Goal: Task Accomplishment & Management: Manage account settings

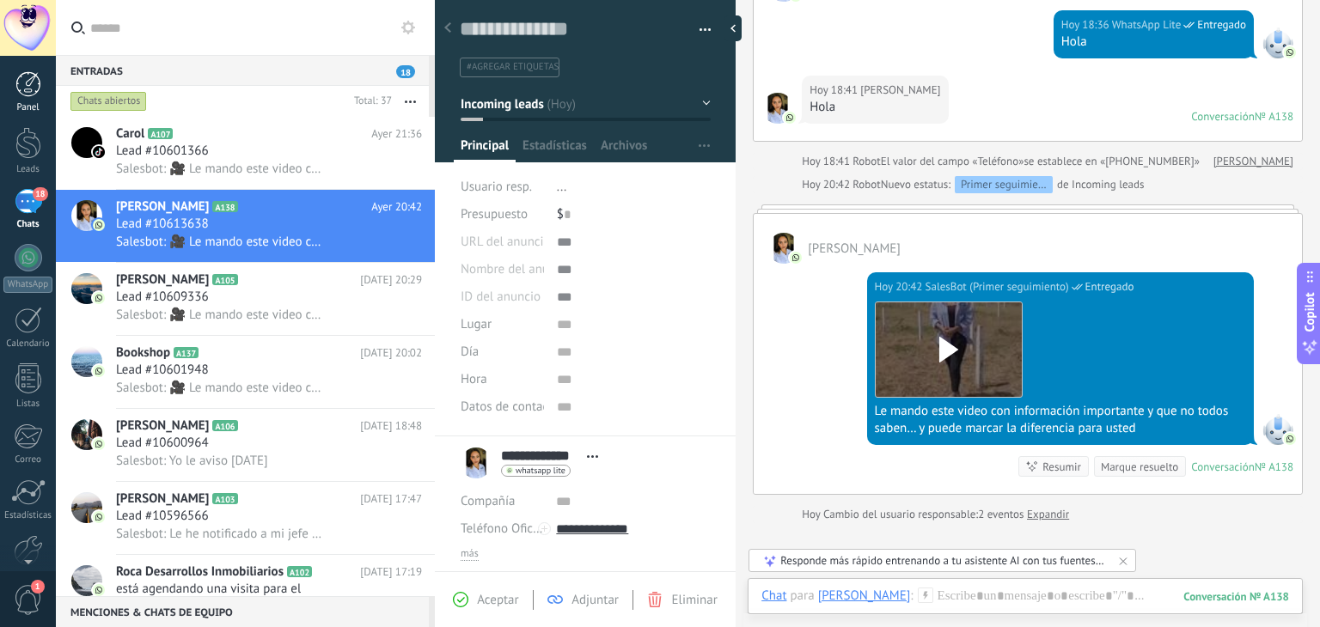
click at [26, 83] on div at bounding box center [28, 84] width 26 height 26
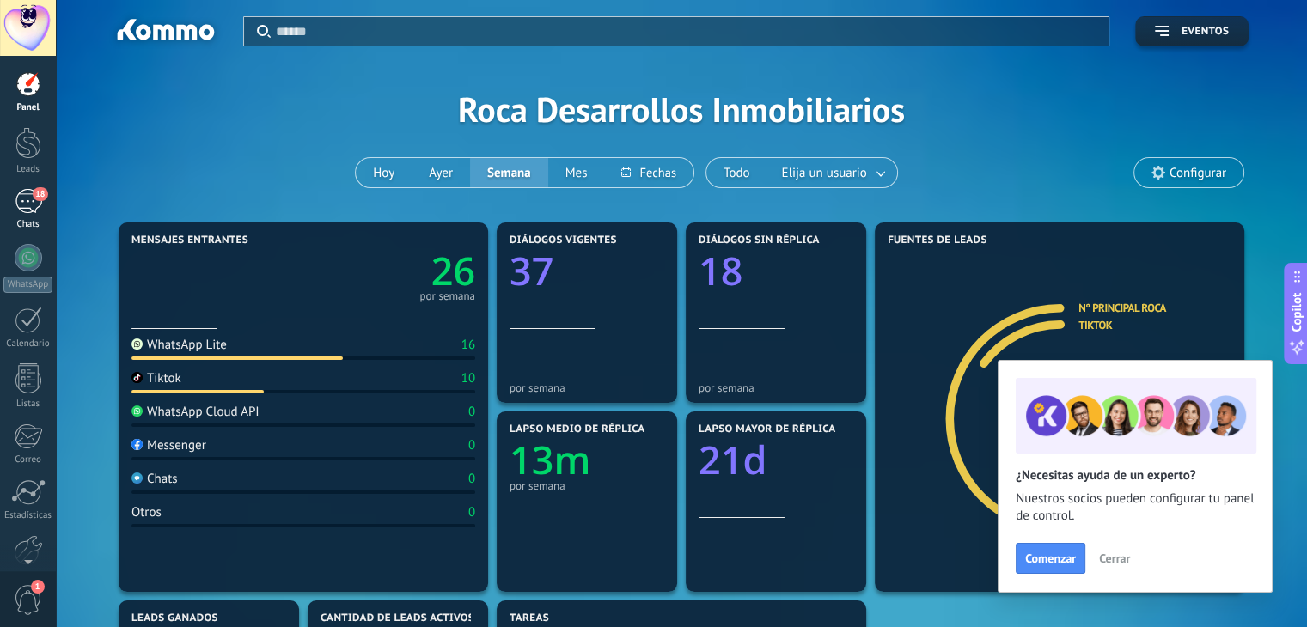
click at [27, 209] on div "18" at bounding box center [29, 201] width 28 height 25
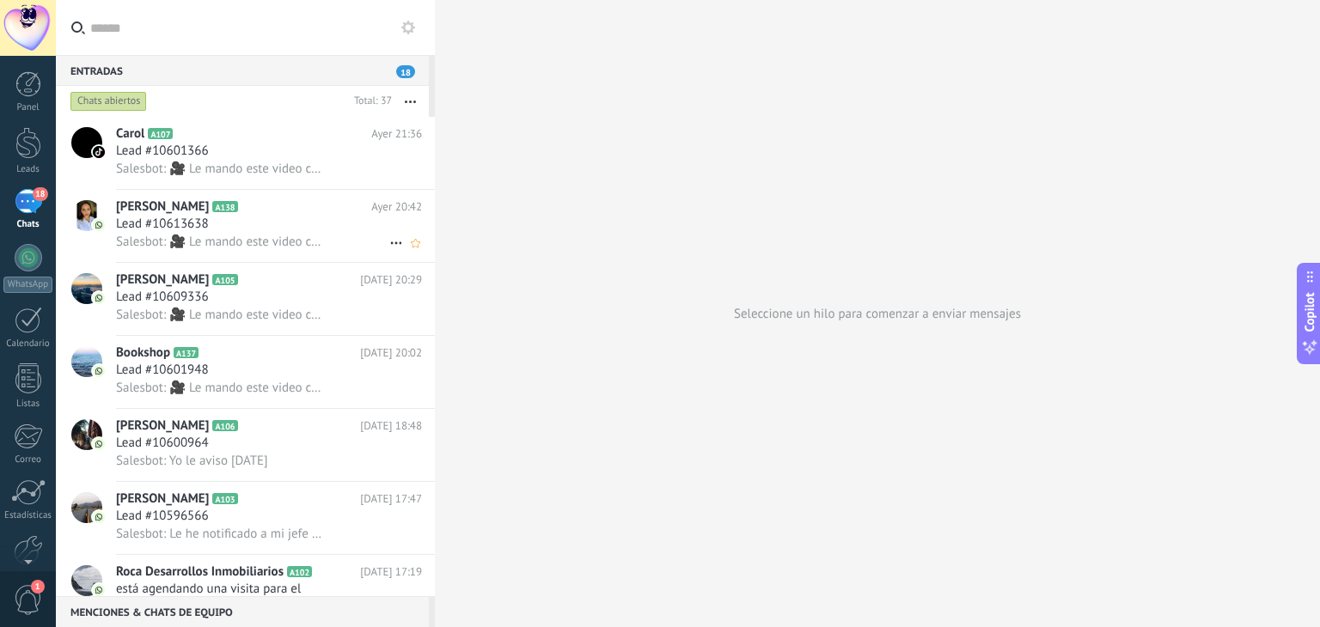
click at [138, 219] on span "Lead #10613638" at bounding box center [162, 224] width 93 height 17
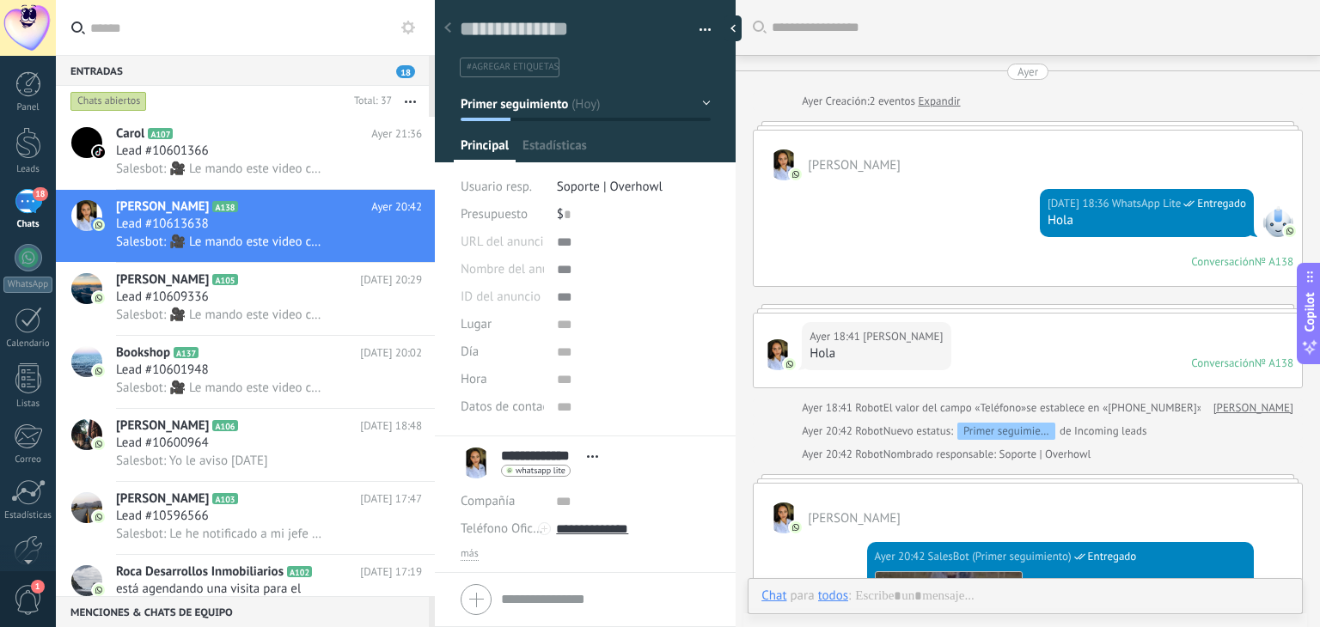
scroll to position [303, 0]
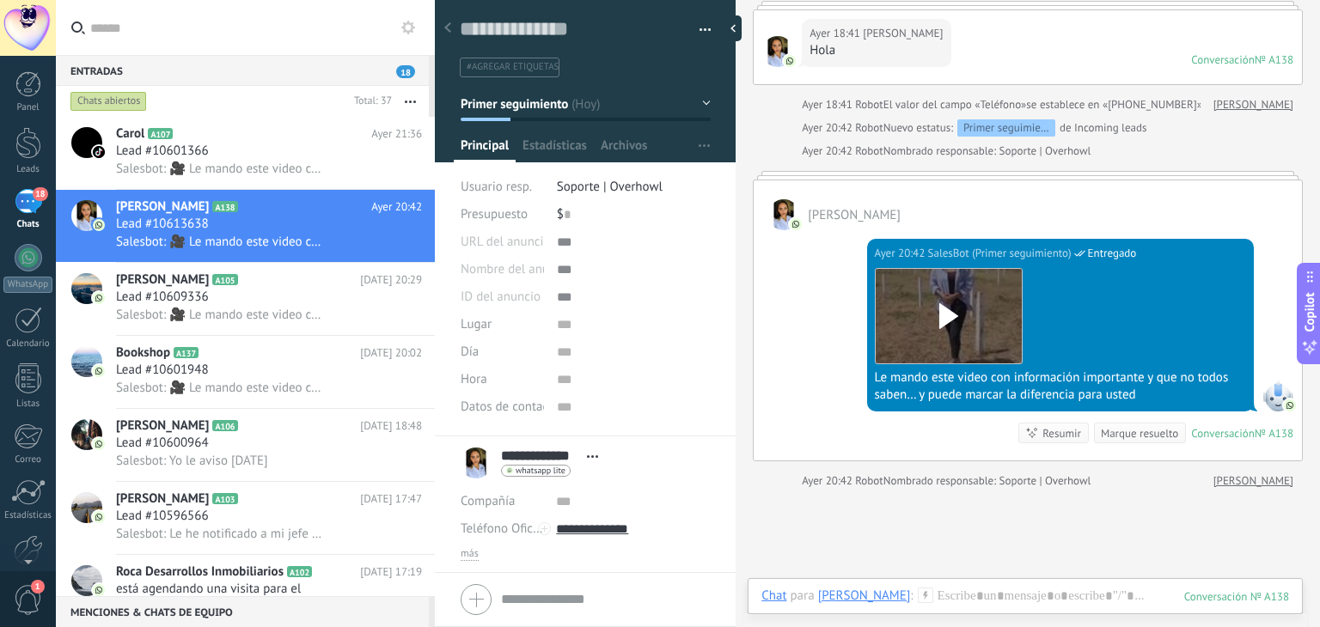
click at [527, 61] on span "#agregar etiquetas" at bounding box center [513, 67] width 92 height 12
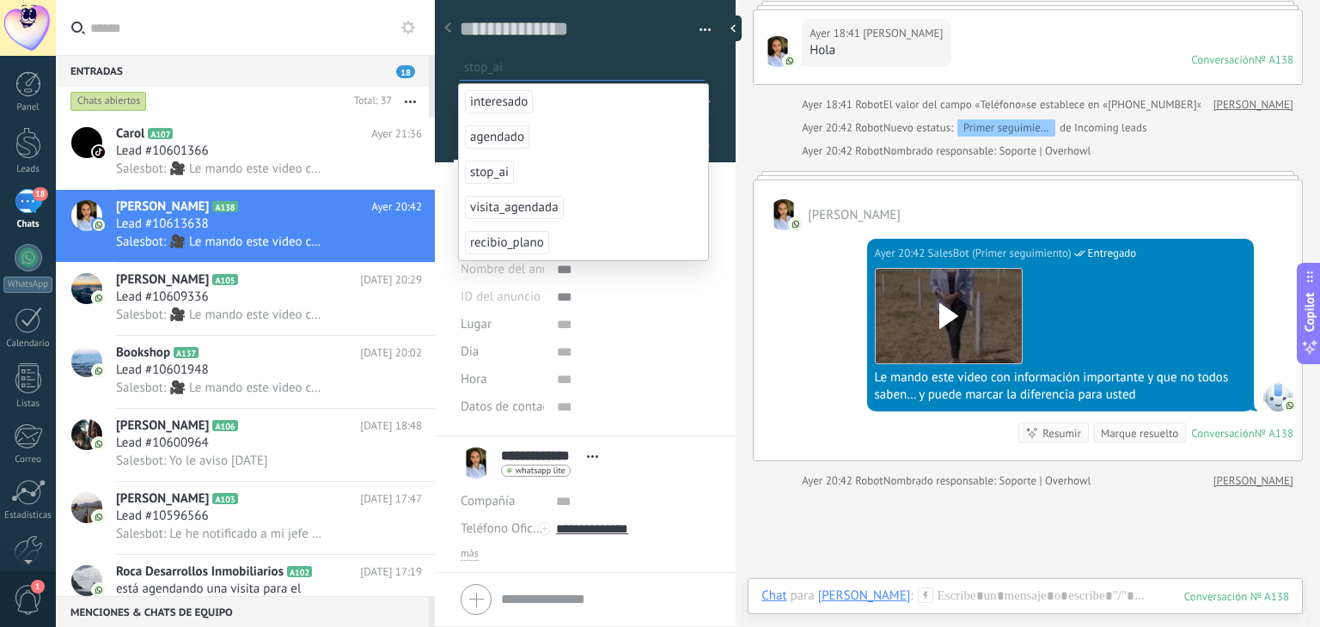
click at [485, 173] on span "stop_ai" at bounding box center [489, 172] width 49 height 23
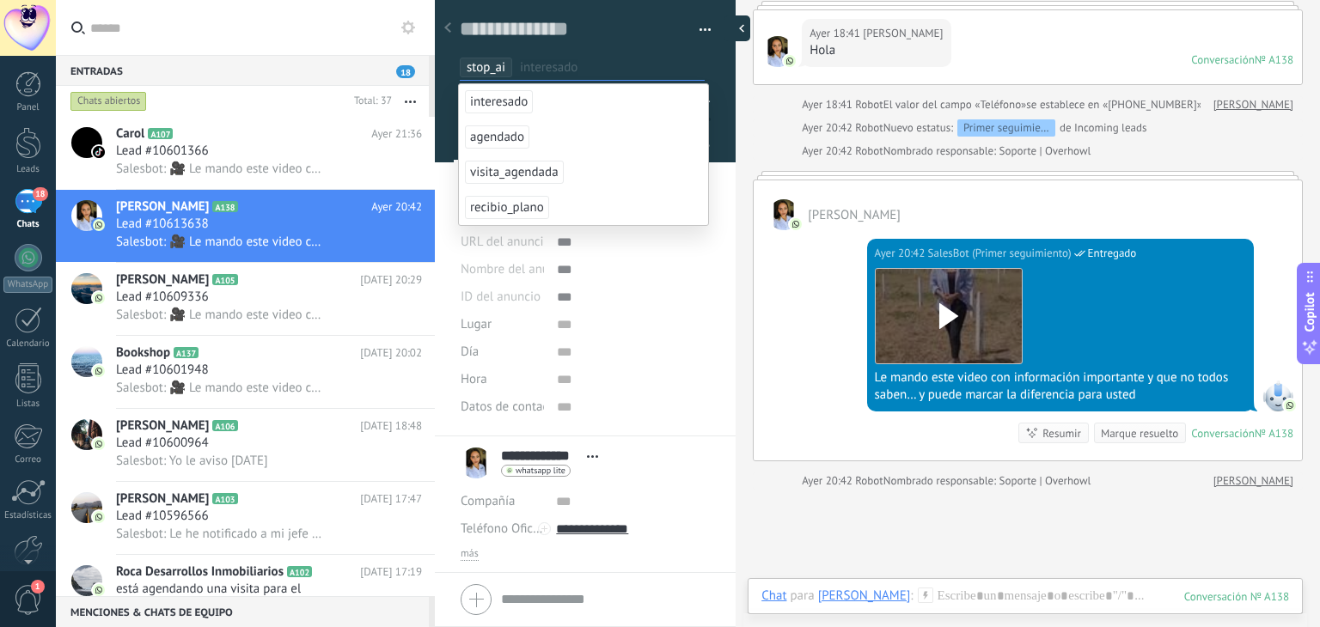
click at [737, 32] on div at bounding box center [737, 28] width 26 height 26
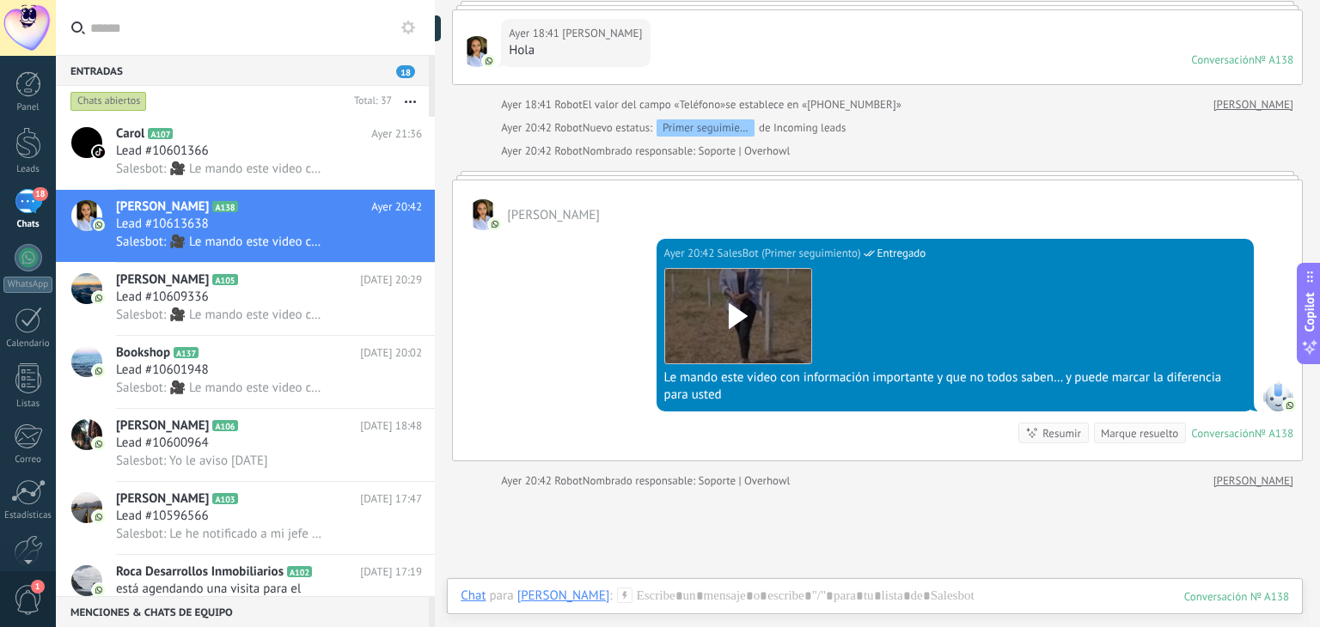
type textarea "**********"
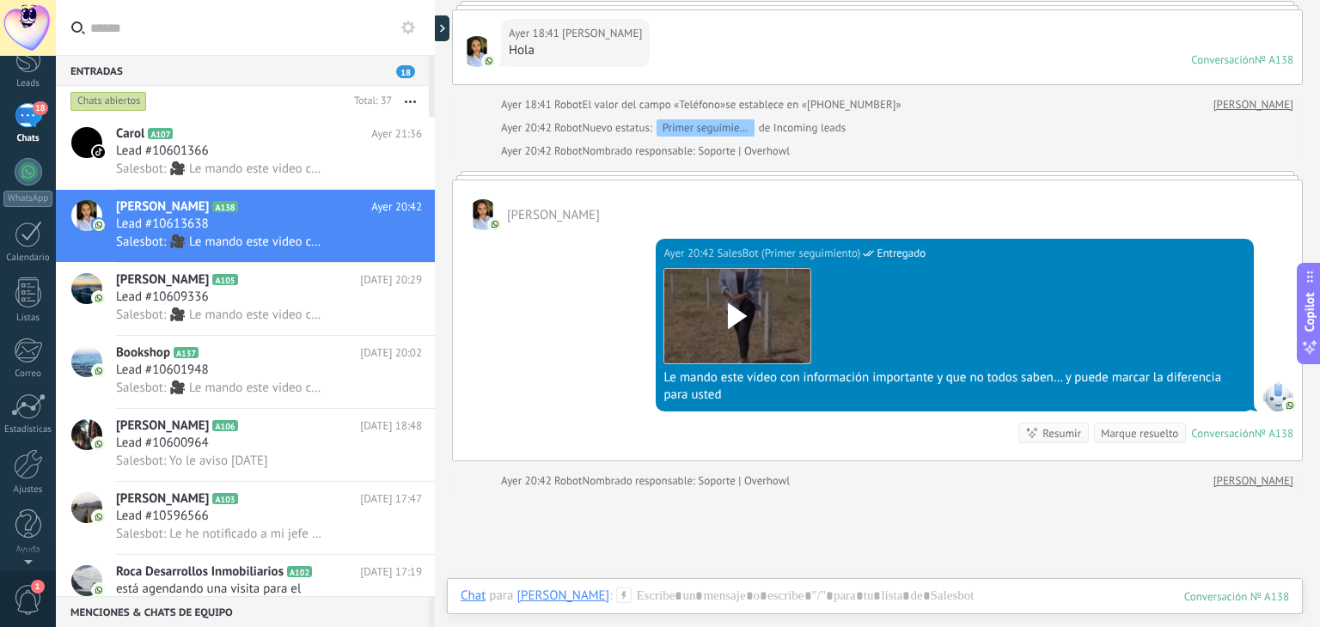
scroll to position [0, 0]
click at [27, 596] on span "1" at bounding box center [28, 600] width 29 height 30
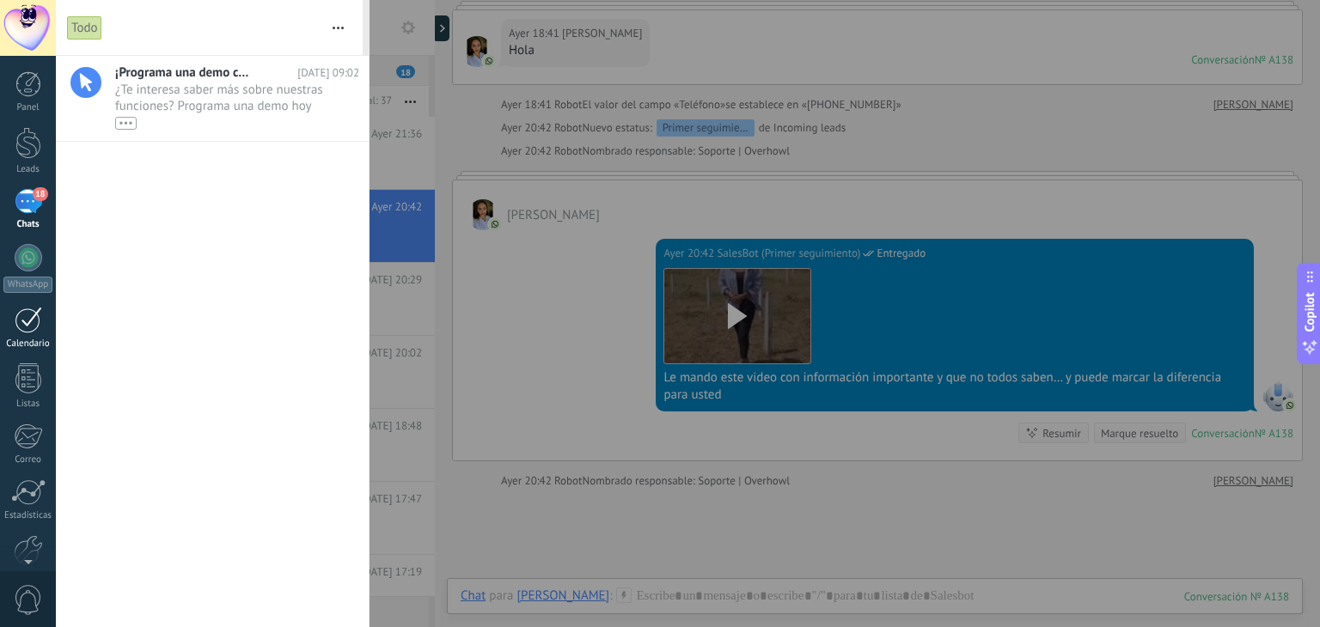
click at [24, 324] on div at bounding box center [29, 320] width 28 height 27
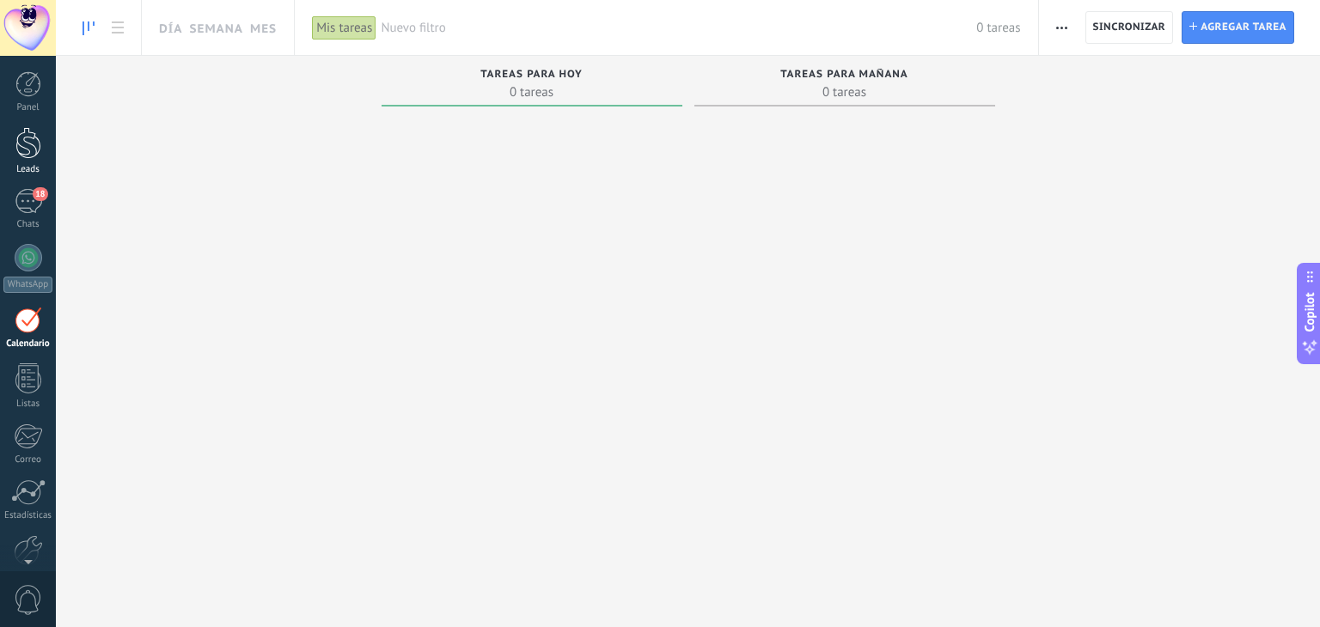
click at [28, 145] on div at bounding box center [28, 143] width 26 height 32
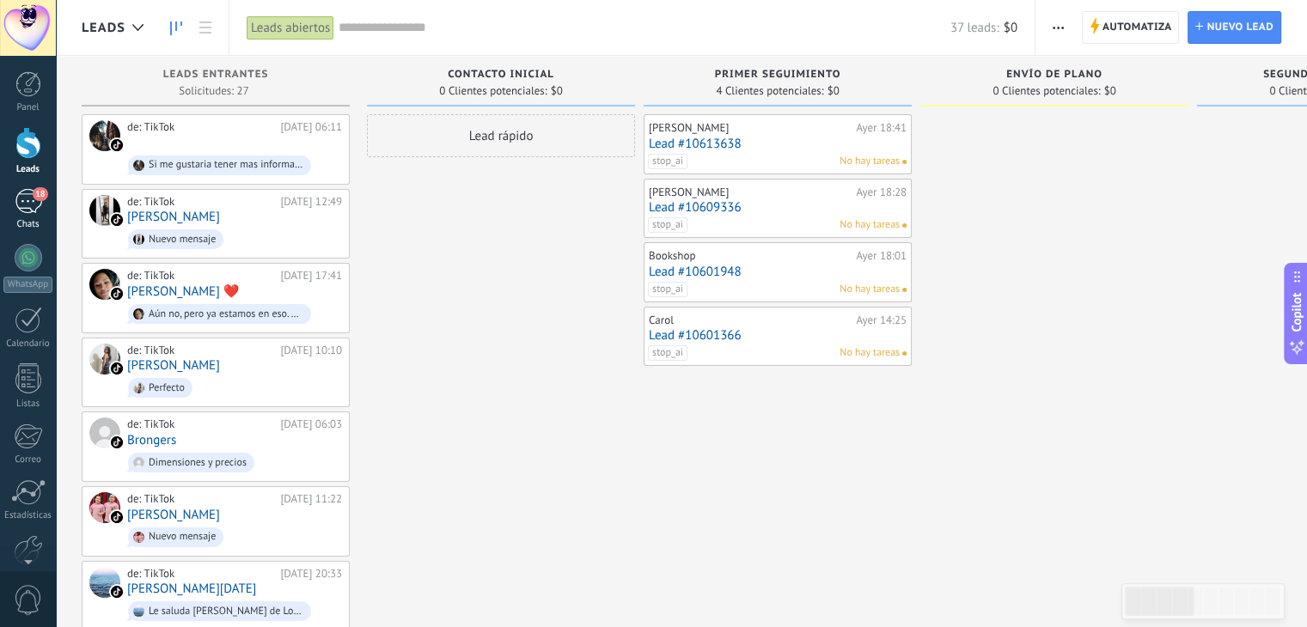
click at [24, 206] on div "18" at bounding box center [29, 201] width 28 height 25
